Goal: Find specific page/section

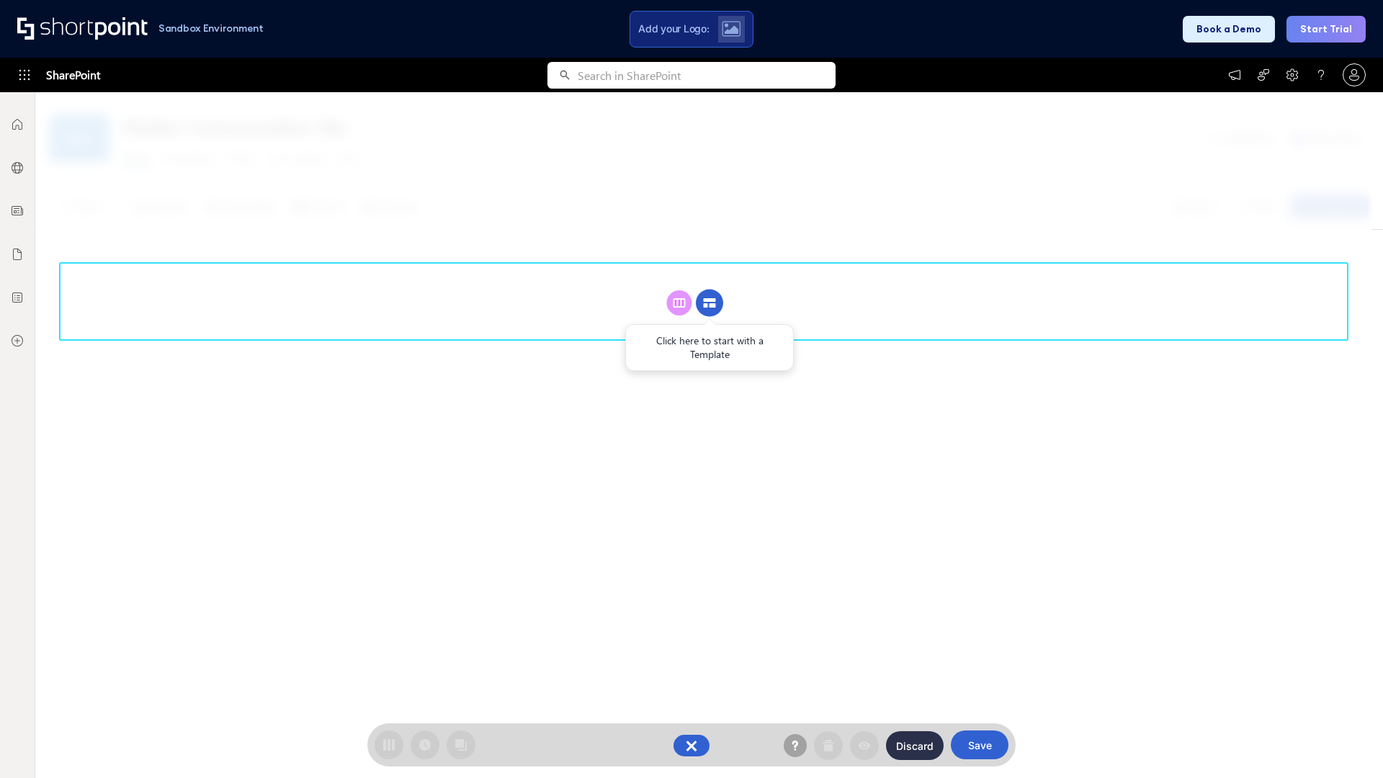
click at [710, 290] on circle at bounding box center [709, 303] width 27 height 27
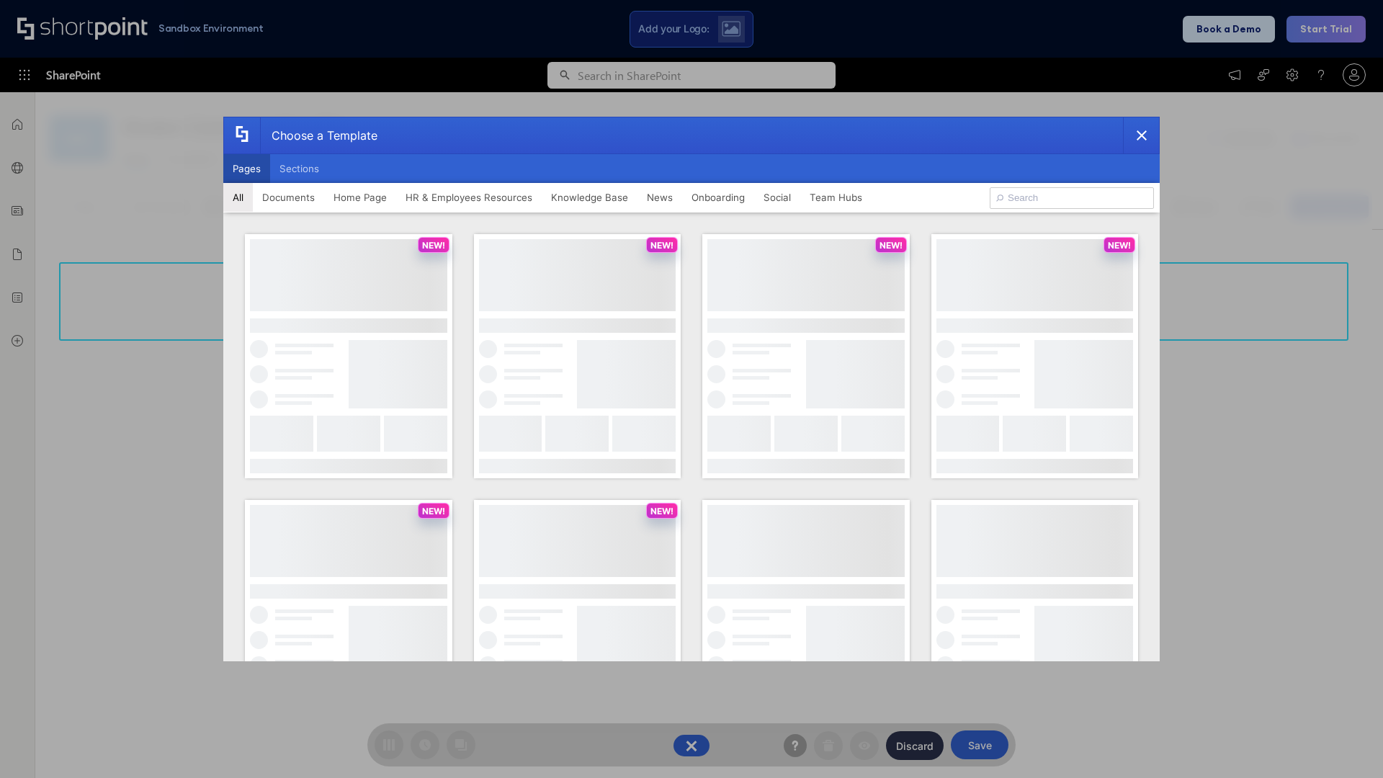
scroll to position [197, 0]
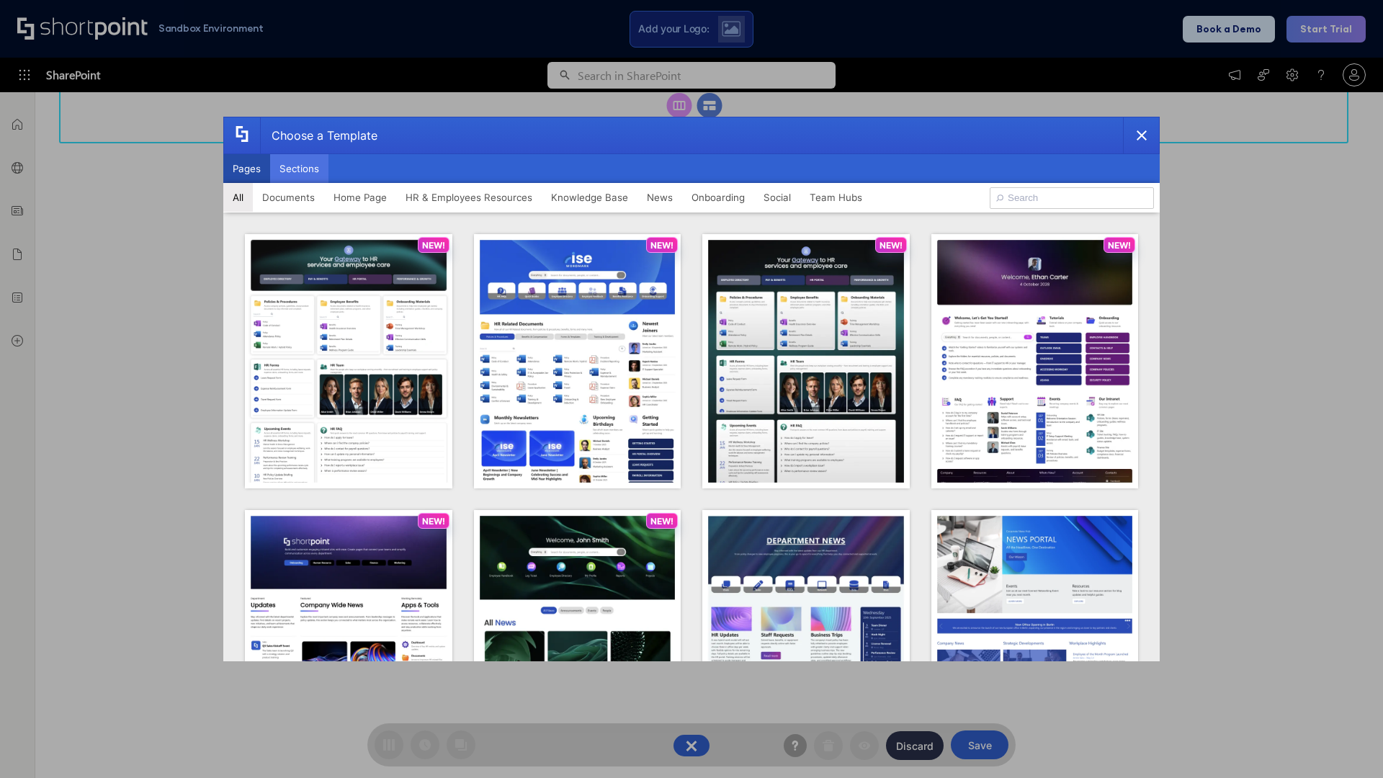
click at [299, 169] on button "Sections" at bounding box center [299, 168] width 58 height 29
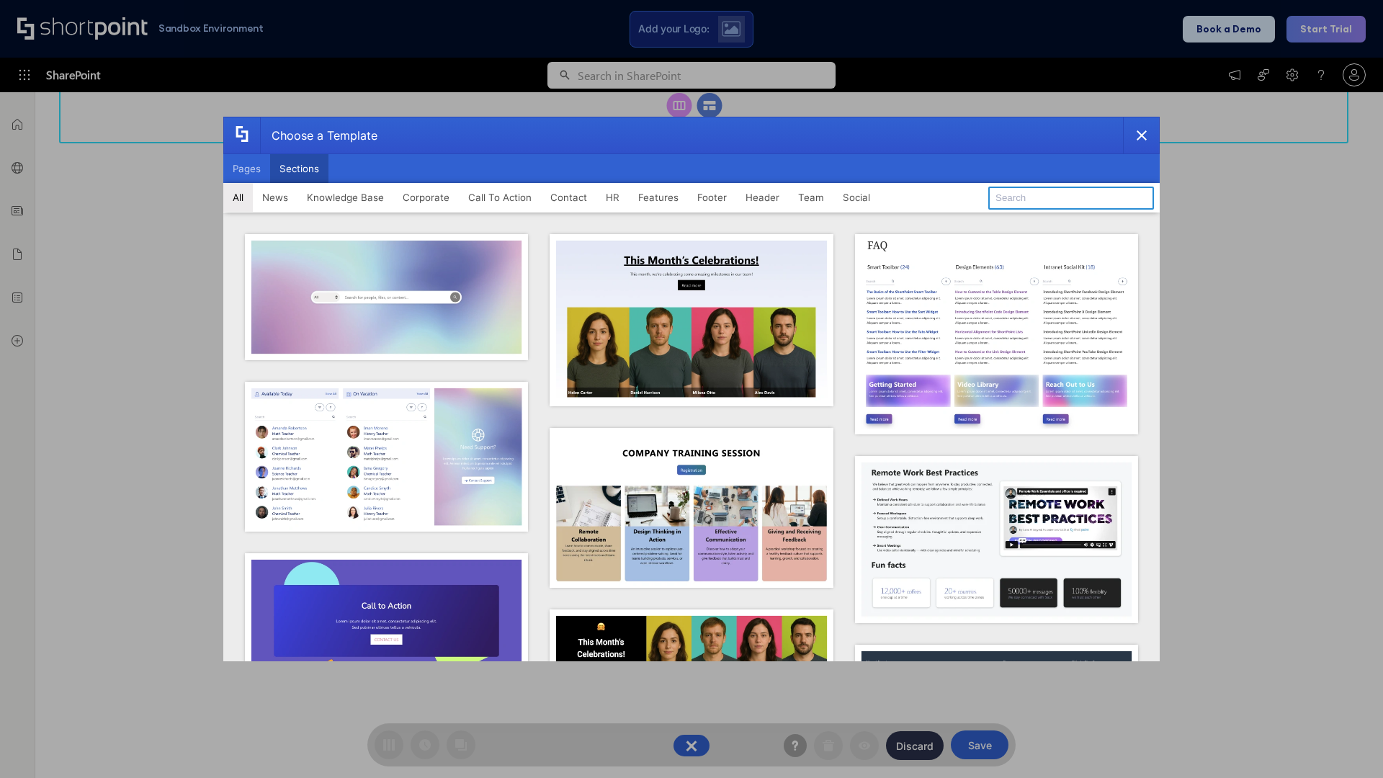
type input "Upcoming Vacations"
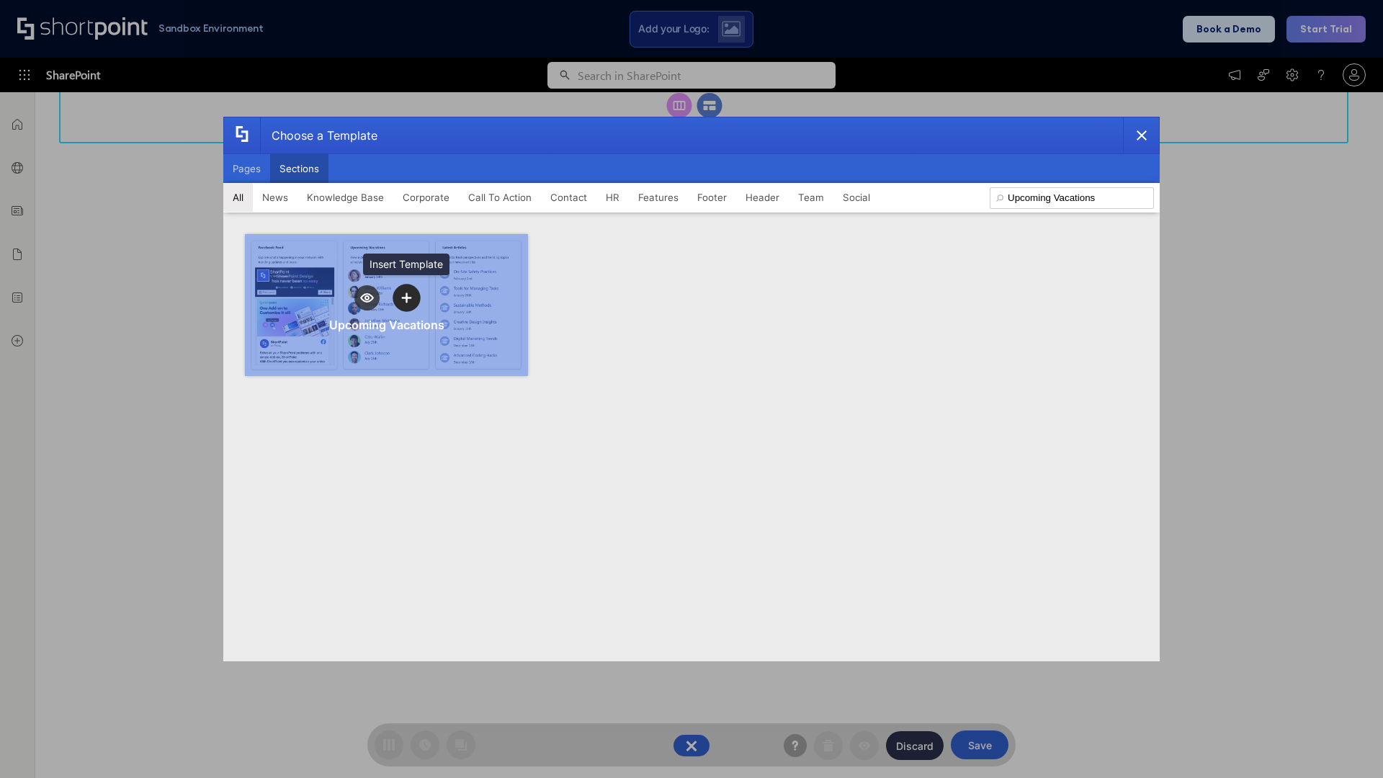
click at [406, 298] on icon "template selector" at bounding box center [406, 297] width 10 height 10
